Goal: Information Seeking & Learning: Understand process/instructions

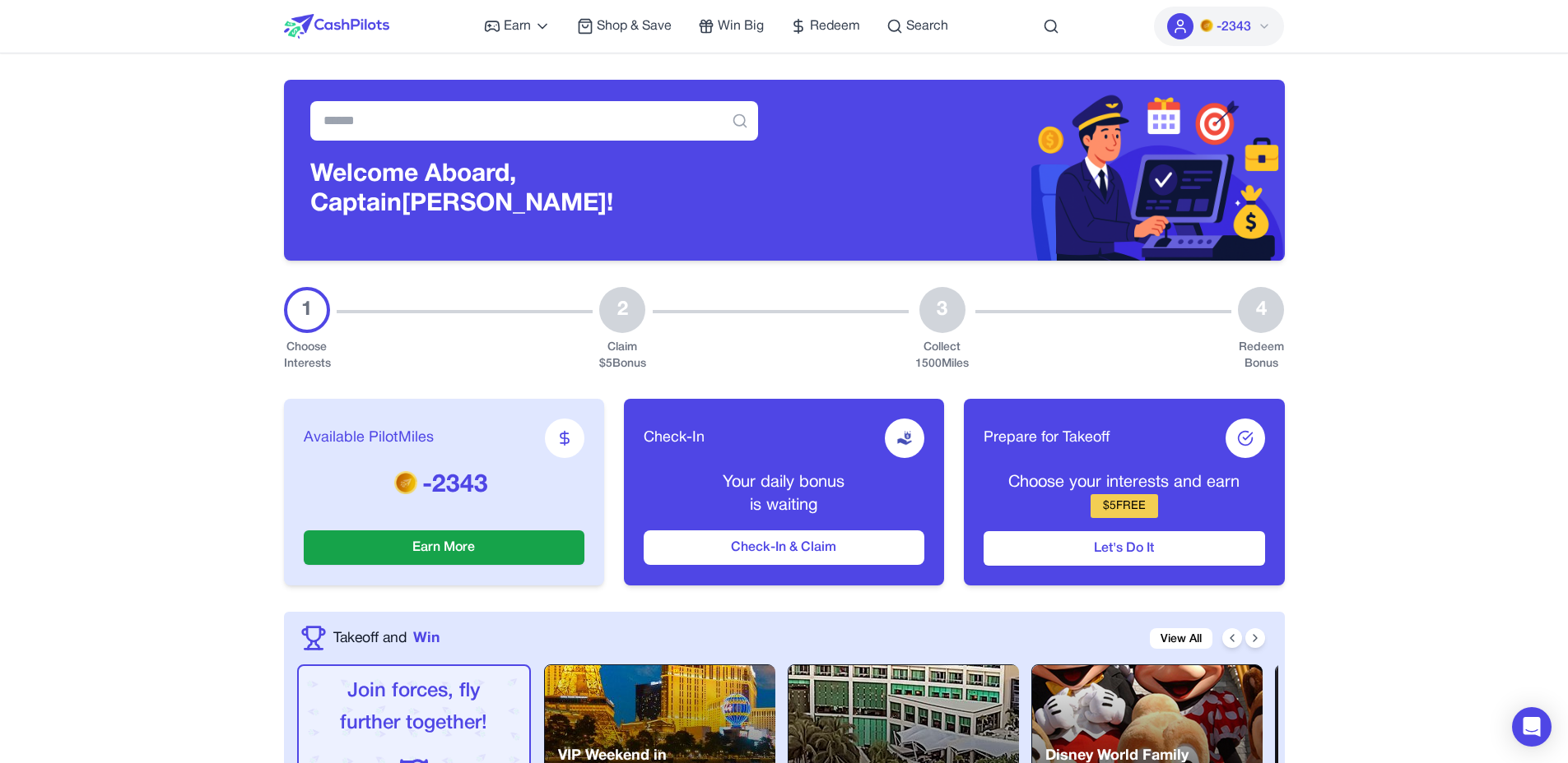
click at [1252, 32] on button "-2343" at bounding box center [1219, 26] width 130 height 39
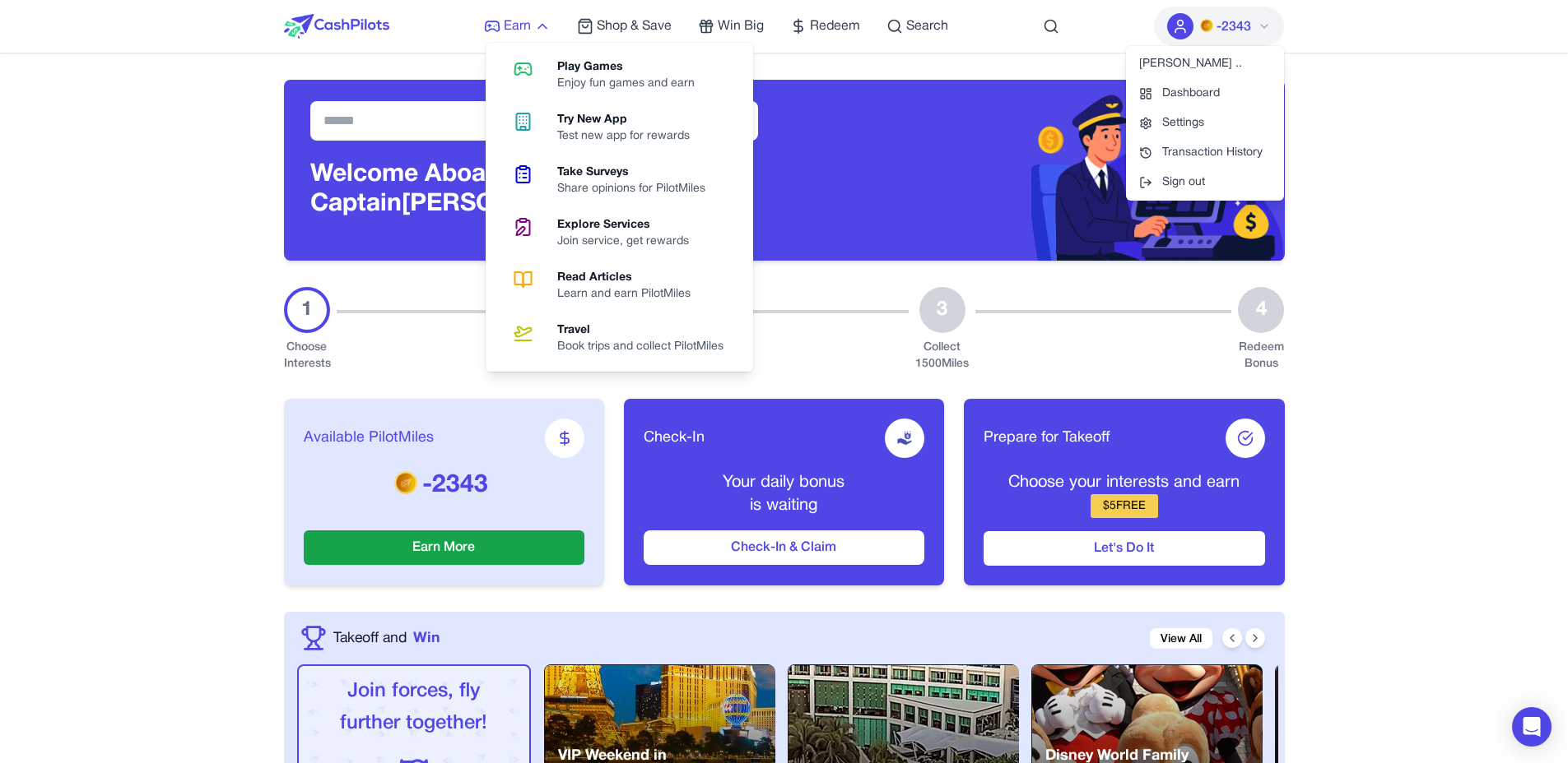
click at [534, 32] on icon at bounding box center [542, 26] width 16 height 16
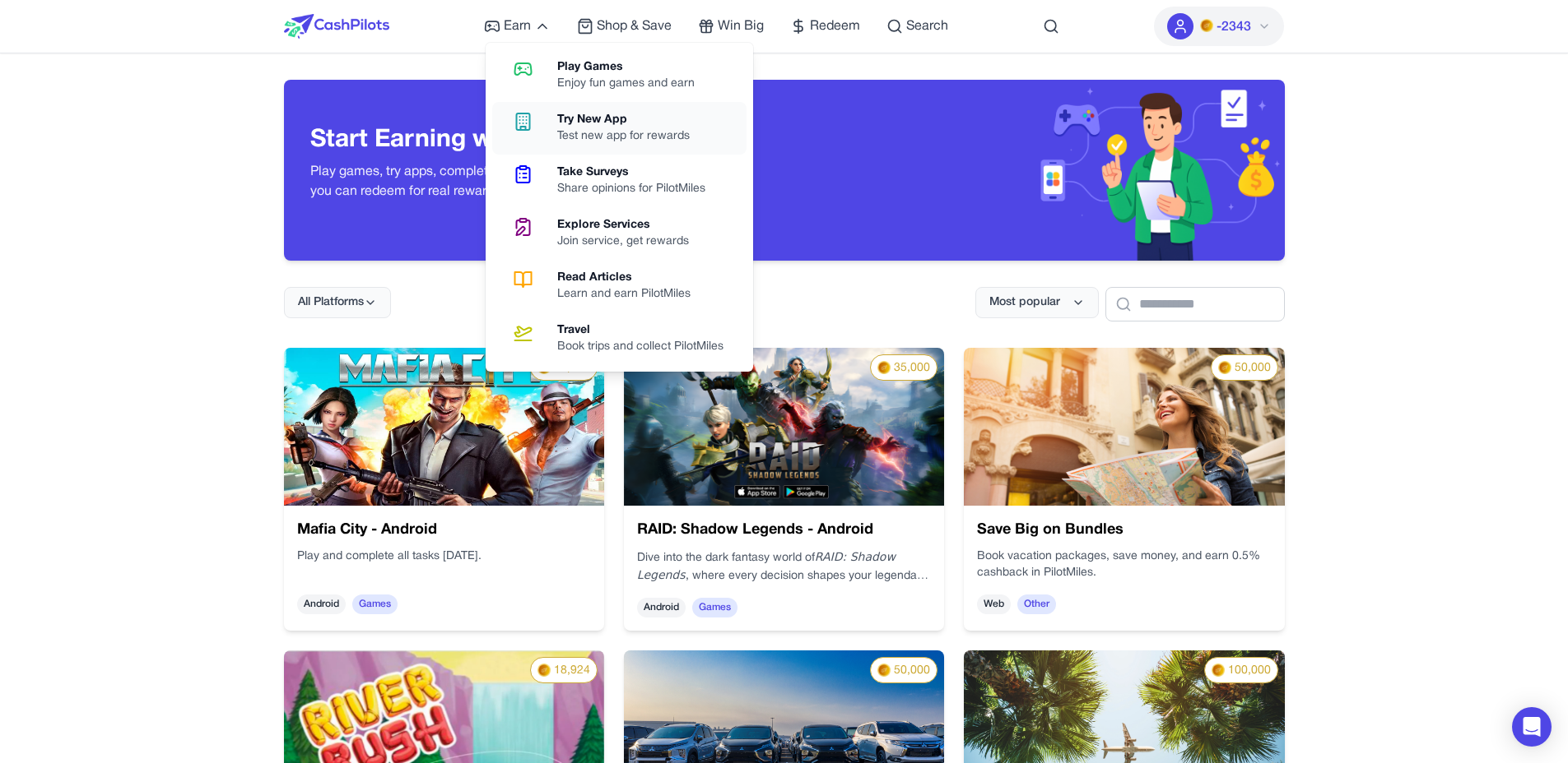
click at [565, 113] on div "Try New App" at bounding box center [630, 119] width 146 height 16
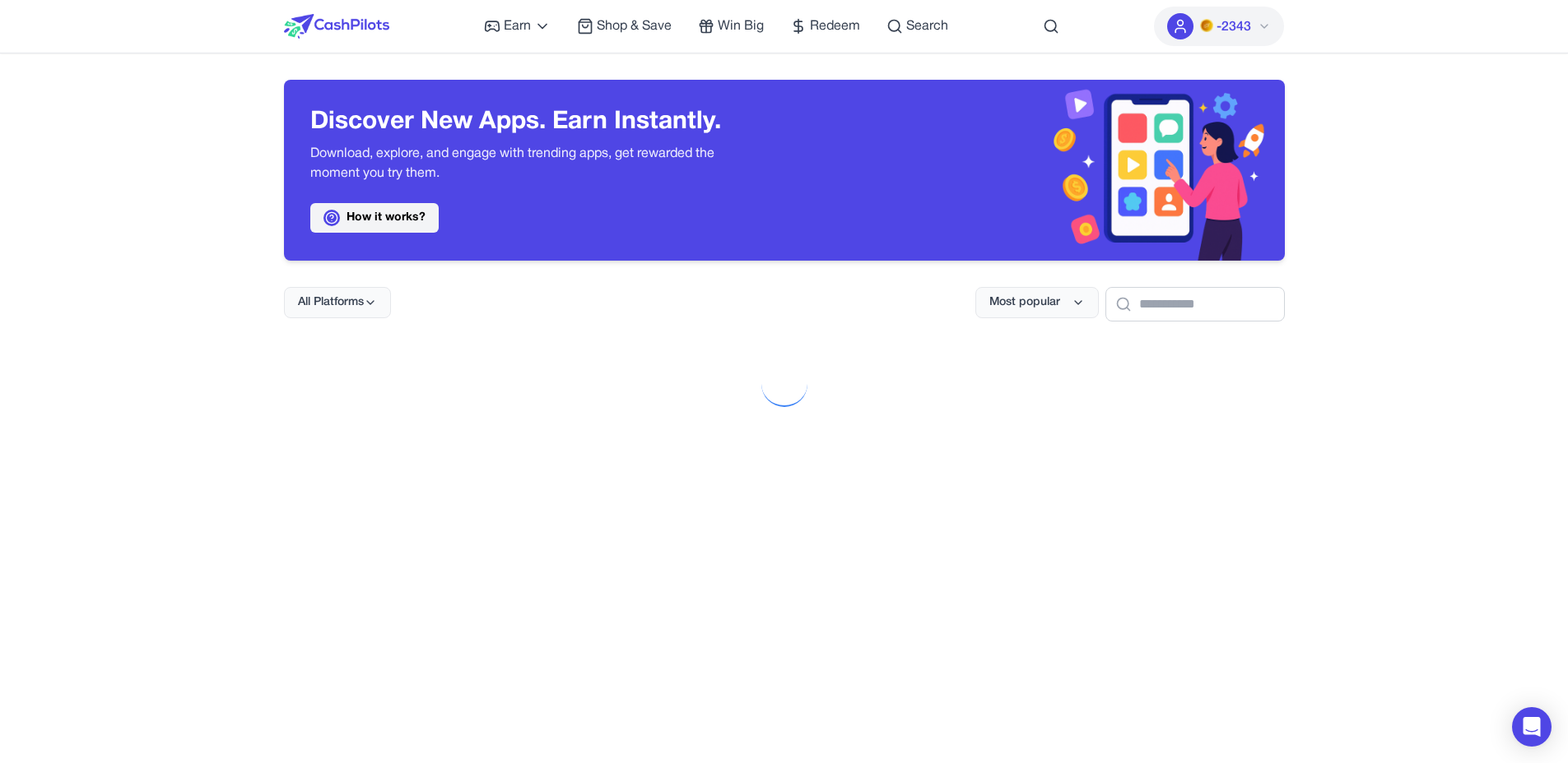
click at [422, 213] on link "How it works?" at bounding box center [374, 217] width 129 height 30
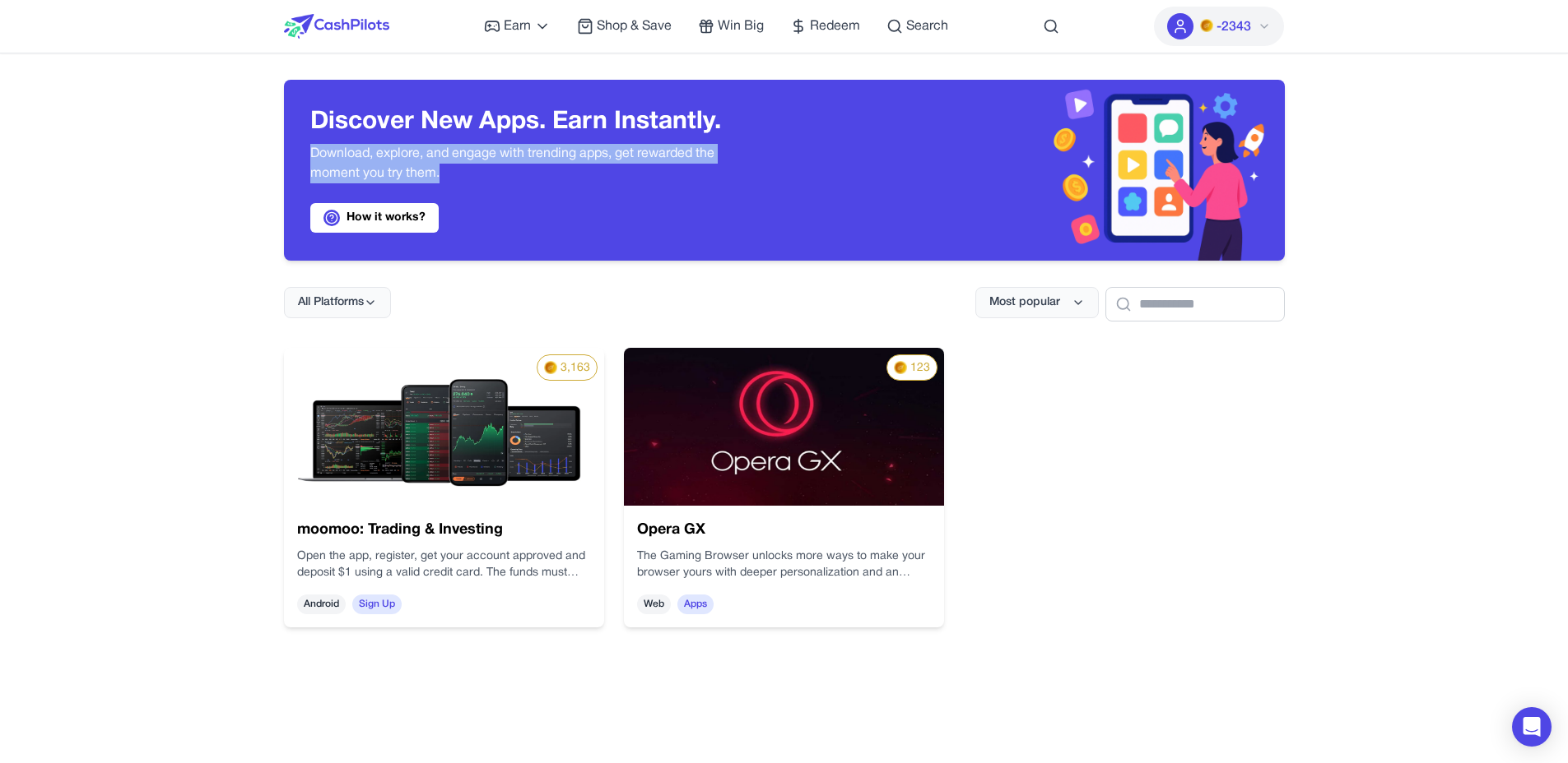
drag, startPoint x: 311, startPoint y: 155, endPoint x: 511, endPoint y: 178, distance: 201.3
click at [511, 178] on p "Download, explore, and engage with trending apps, get rewarded the moment you t…" at bounding box center [533, 163] width 448 height 39
copy p "Download, explore, and engage with trending apps, get rewarded the moment you t…"
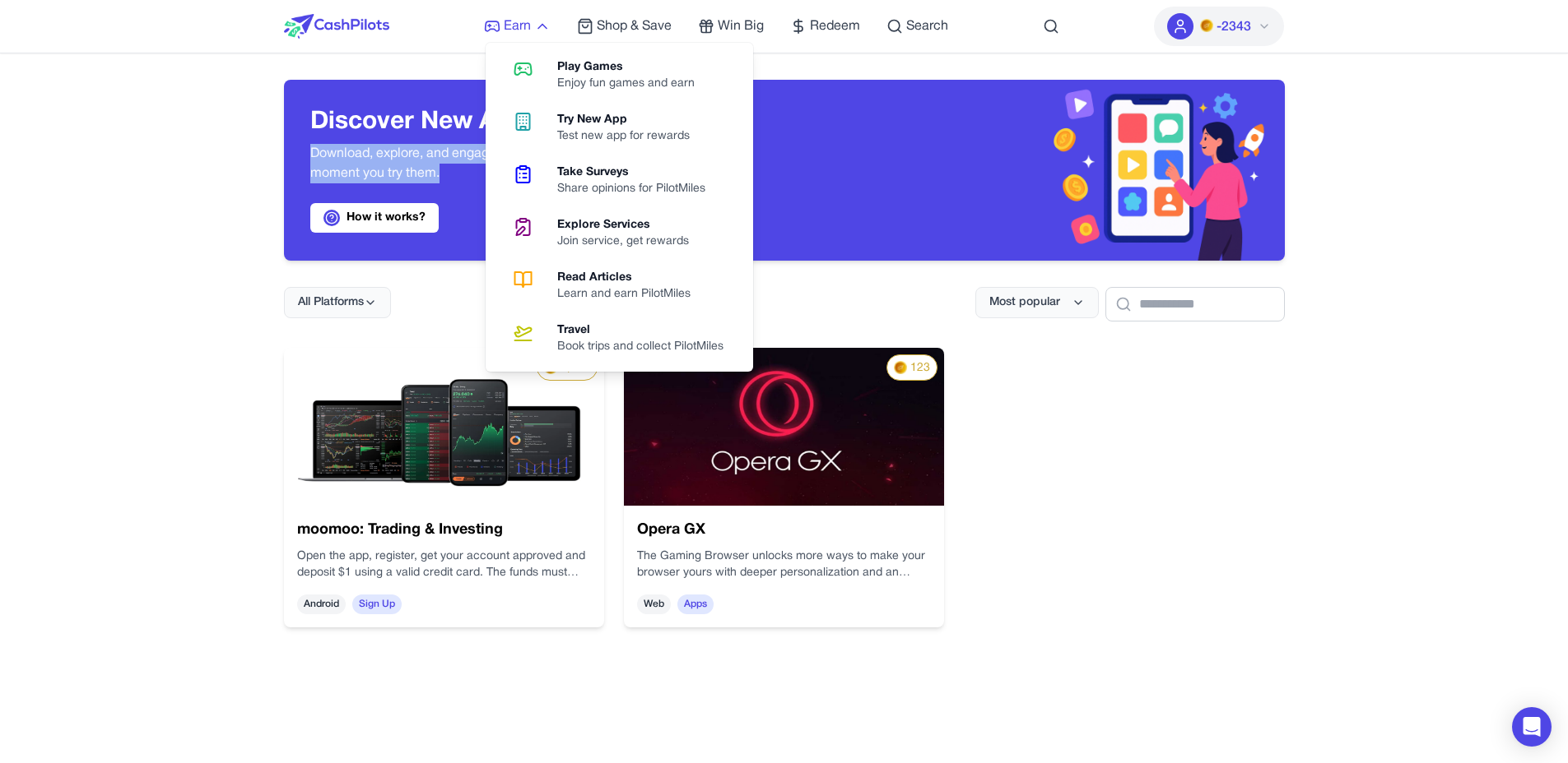
click at [508, 23] on span "Earn" at bounding box center [517, 26] width 27 height 20
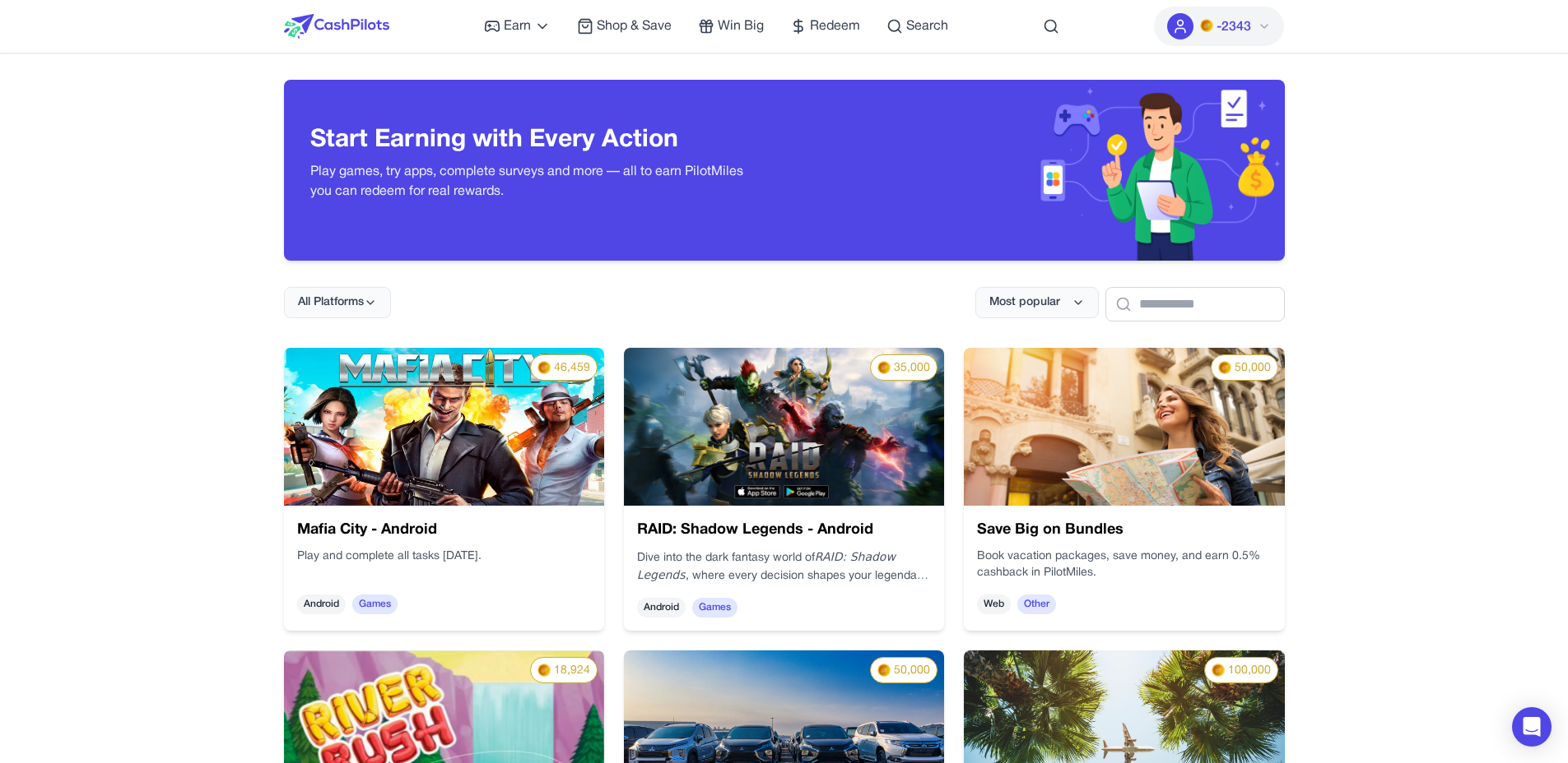
click at [332, 224] on div "Start Earning with Every Action Play games, try apps, complete surveys and more…" at bounding box center [534, 171] width 500 height 181
click at [533, 224] on div "Start Earning with Every Action Play games, try apps, complete surveys and more…" at bounding box center [534, 171] width 500 height 181
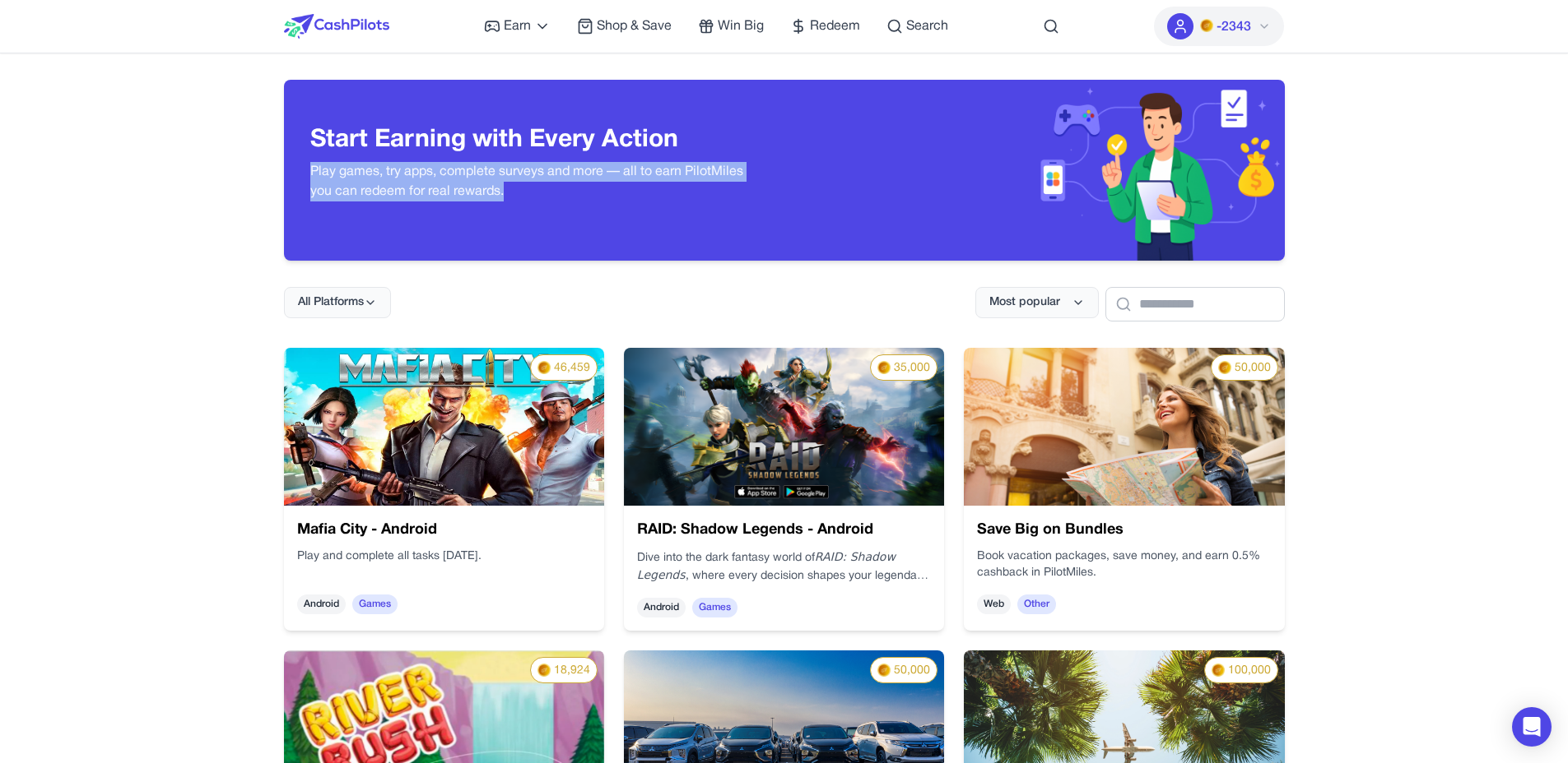
drag, startPoint x: 304, startPoint y: 171, endPoint x: 593, endPoint y: 212, distance: 291.9
click at [593, 212] on div "Start Earning with Every Action Play games, try apps, complete surveys and more…" at bounding box center [534, 171] width 500 height 181
copy p "Play games, try apps, complete surveys and more — all to earn PilotMiles you ca…"
